Goal: Task Accomplishment & Management: Use online tool/utility

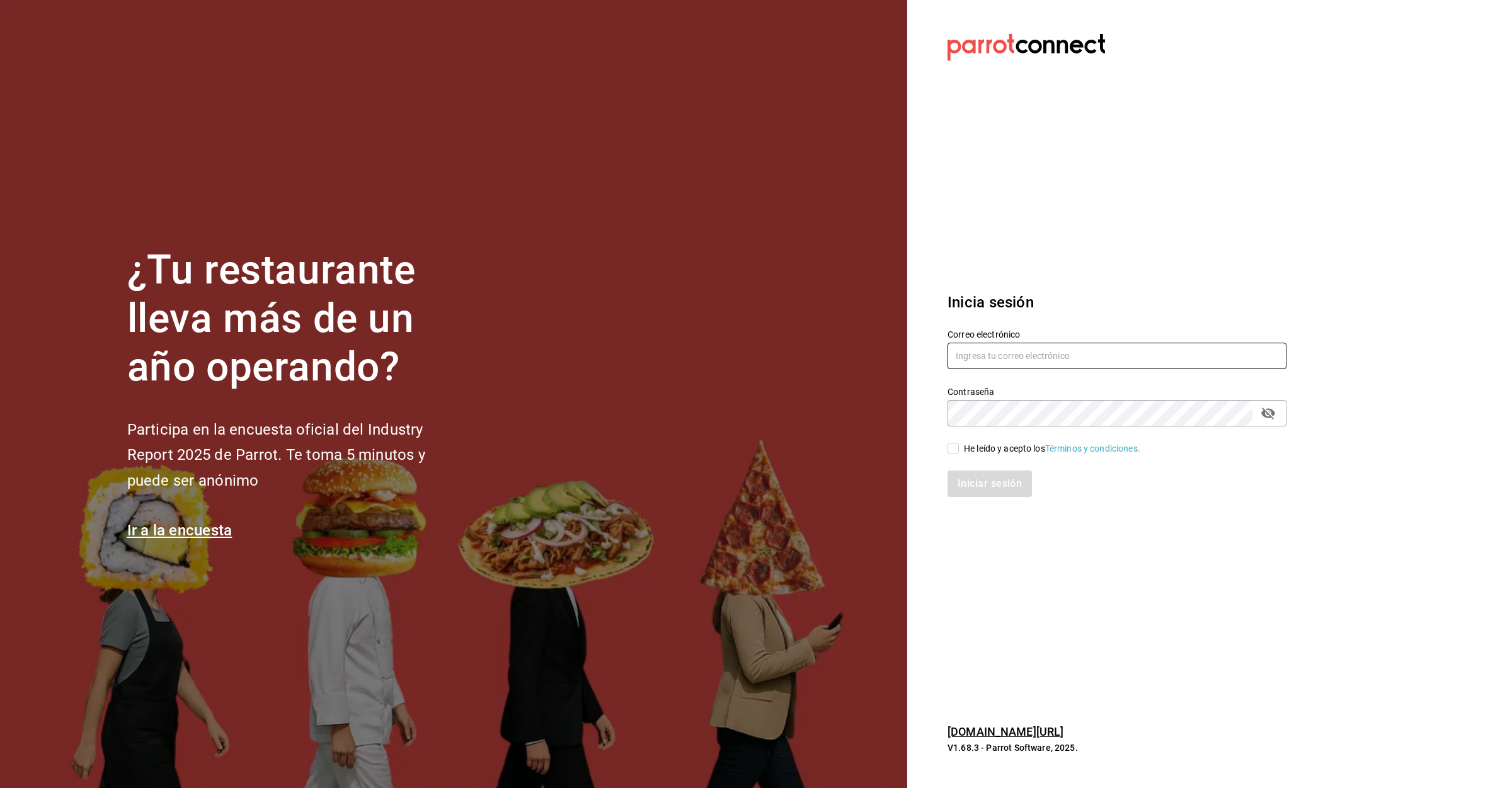
click at [1144, 346] on input "text" at bounding box center [1117, 356] width 339 height 26
type input "GRANTERRAZALOMASVERDES2023@OUTLOOK.COM"
click at [950, 447] on input "He leído y acepto los Términos y condiciones." at bounding box center [953, 449] width 12 height 12
checkbox input "true"
click at [982, 473] on button "Iniciar sesión" at bounding box center [990, 484] width 86 height 26
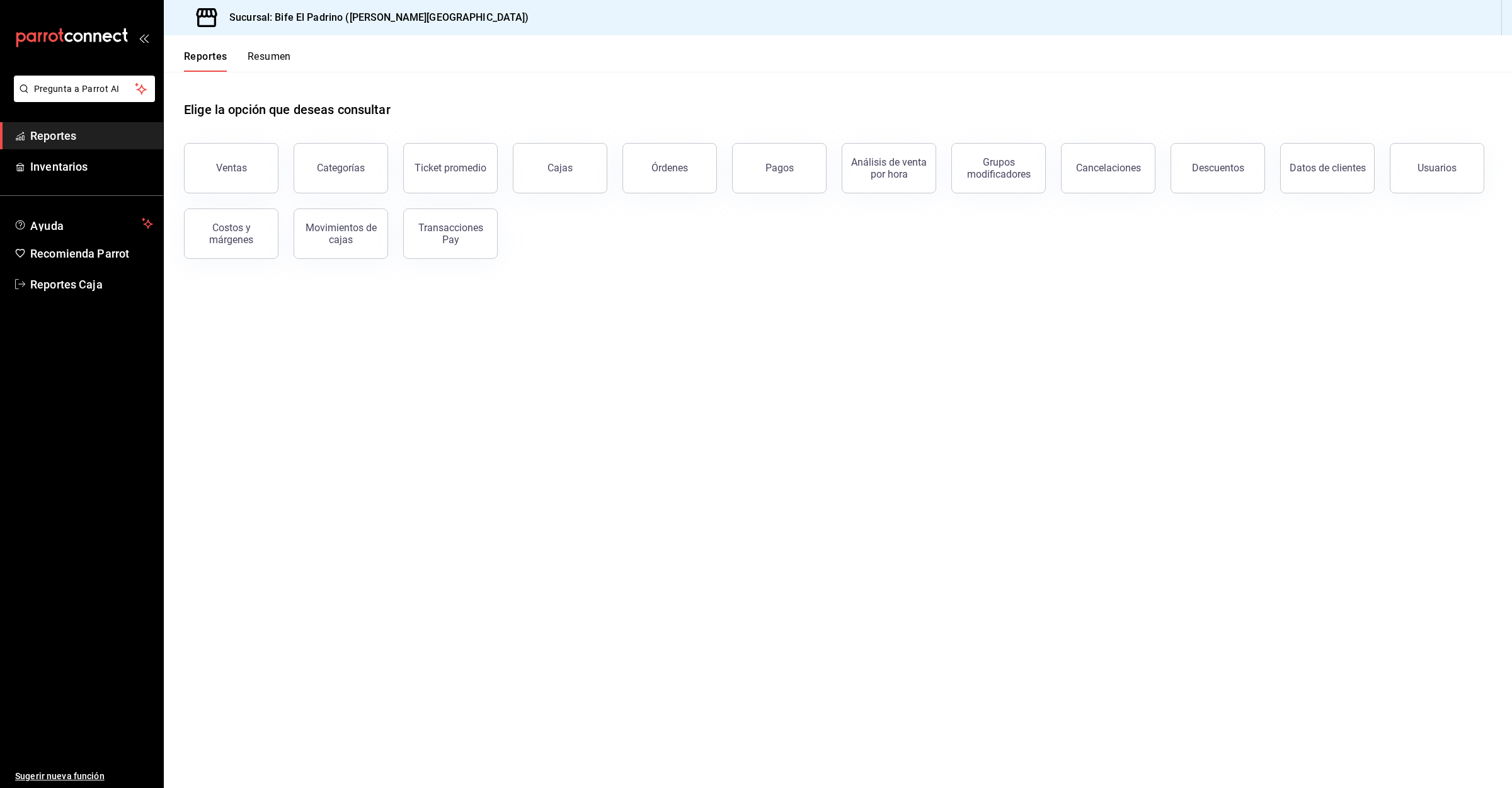
click at [251, 159] on button "Ventas" at bounding box center [231, 169] width 95 height 51
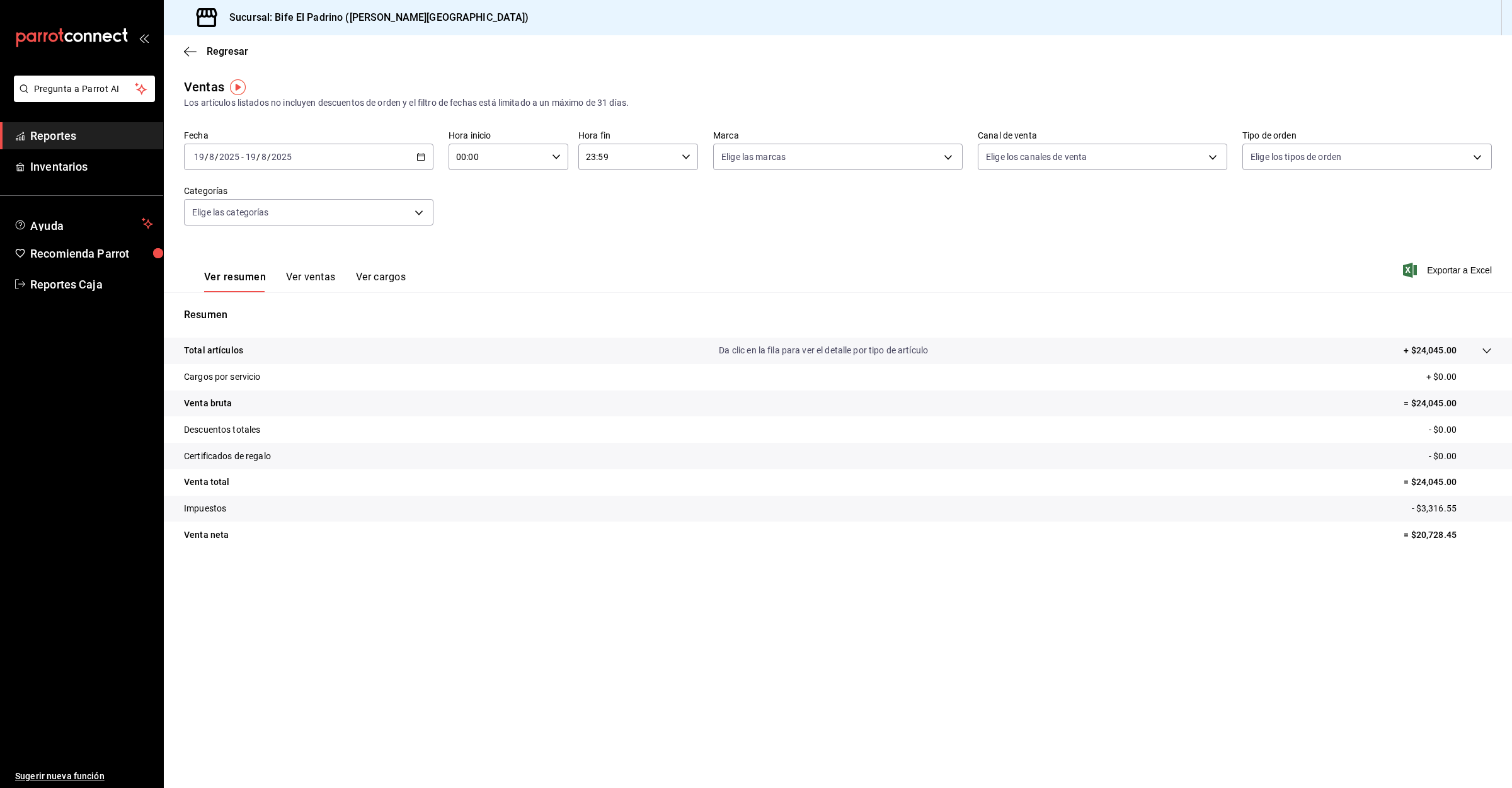
click at [84, 128] on span "Reportes" at bounding box center [92, 136] width 123 height 17
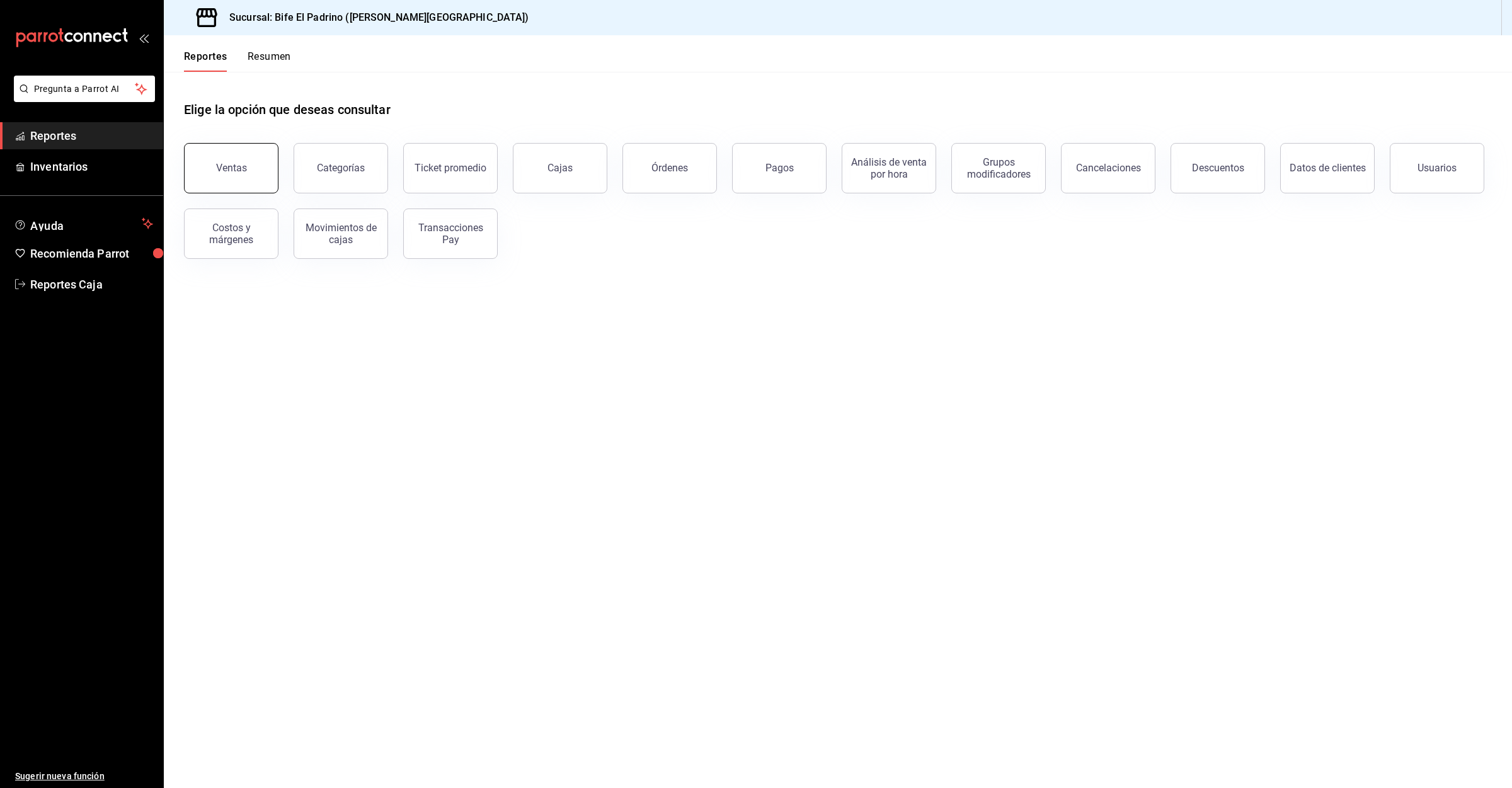
click at [241, 179] on button "Ventas" at bounding box center [231, 169] width 95 height 51
